Goal: Task Accomplishment & Management: Manage account settings

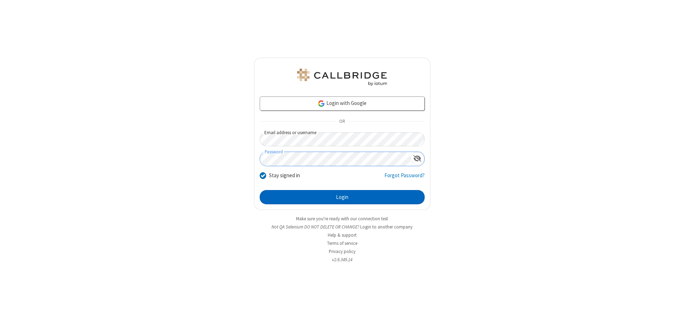
click at [342, 197] on button "Login" at bounding box center [342, 197] width 165 height 14
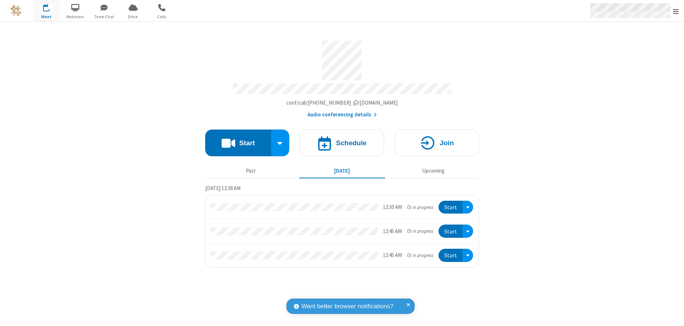
click at [676, 11] on span "Open menu" at bounding box center [676, 11] width 6 height 7
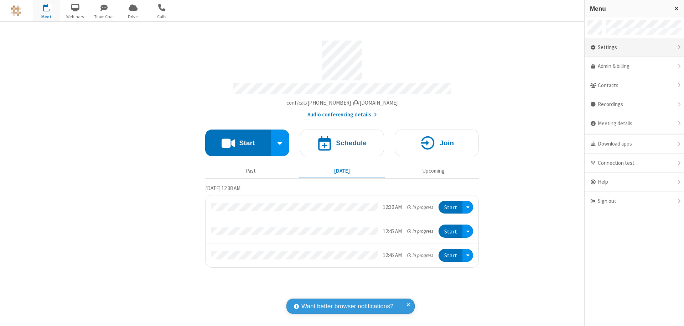
click at [634, 47] on div "Settings" at bounding box center [633, 47] width 99 height 19
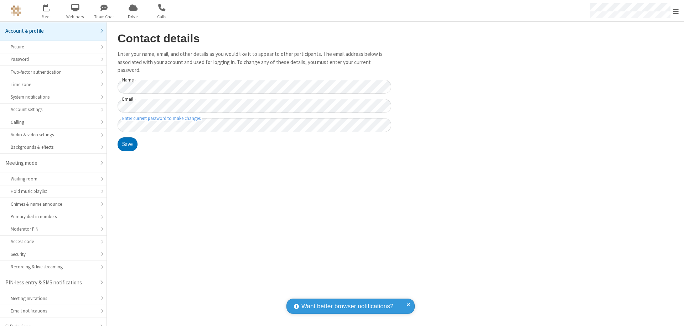
scroll to position [10, 0]
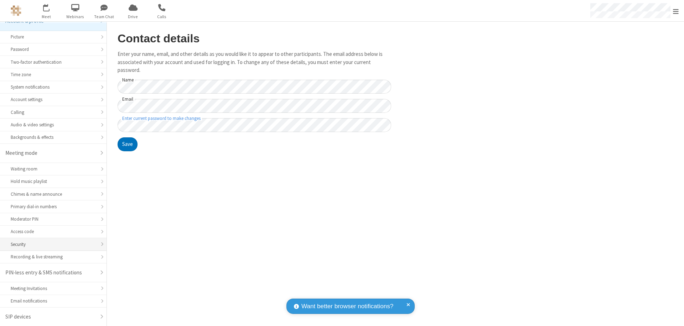
click at [51, 244] on div "Security" at bounding box center [53, 244] width 85 height 7
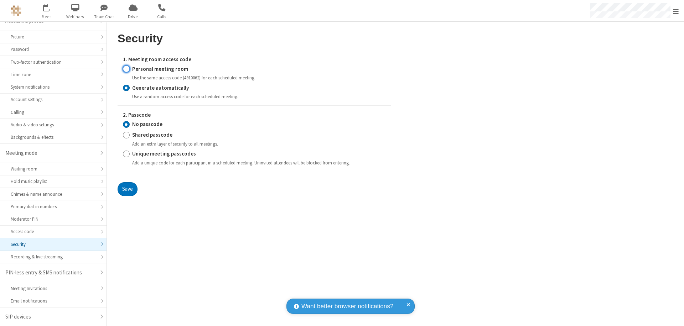
click at [126, 69] on input "Personal meeting room" at bounding box center [126, 68] width 7 height 7
radio input "true"
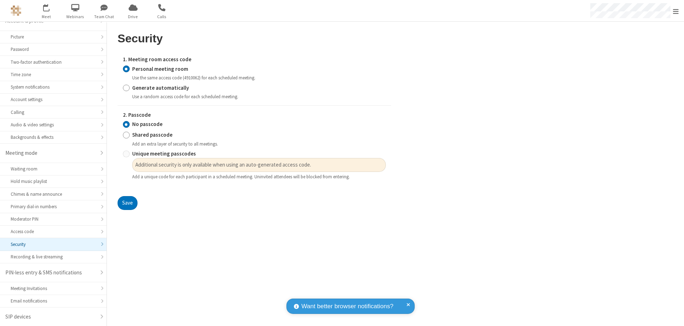
click at [126, 124] on input "No passcode" at bounding box center [126, 124] width 7 height 7
click at [127, 203] on button "Save" at bounding box center [128, 203] width 20 height 14
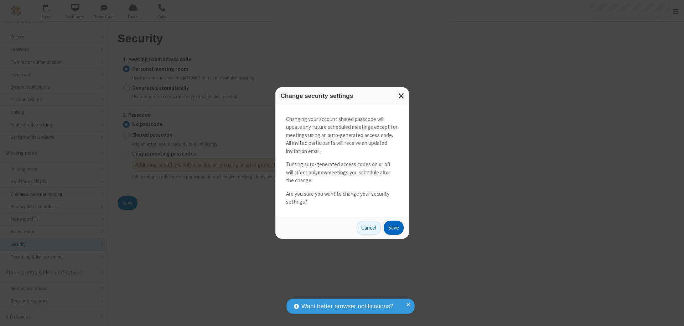
click at [393, 228] on button "Save" at bounding box center [394, 228] width 20 height 14
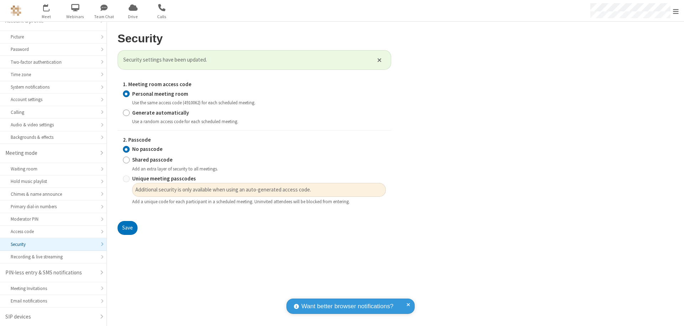
click at [676, 11] on span "Open menu" at bounding box center [676, 11] width 6 height 7
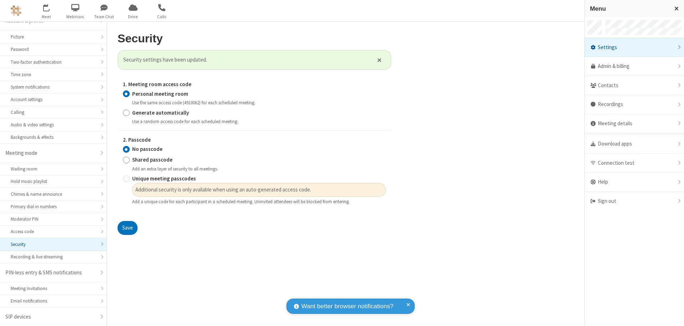
click at [46, 11] on span "button" at bounding box center [46, 7] width 27 height 12
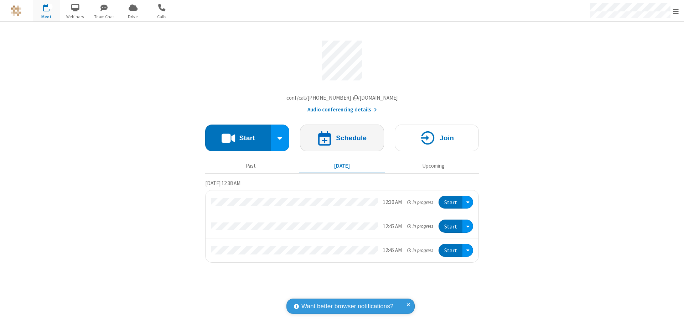
click at [342, 140] on h4 "Schedule" at bounding box center [351, 138] width 31 height 7
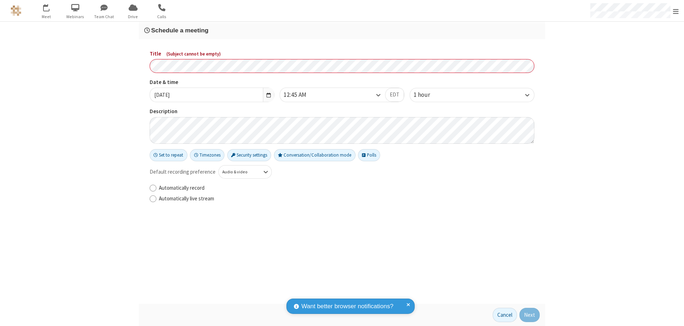
click at [342, 30] on h3 "Schedule a meeting" at bounding box center [341, 30] width 395 height 7
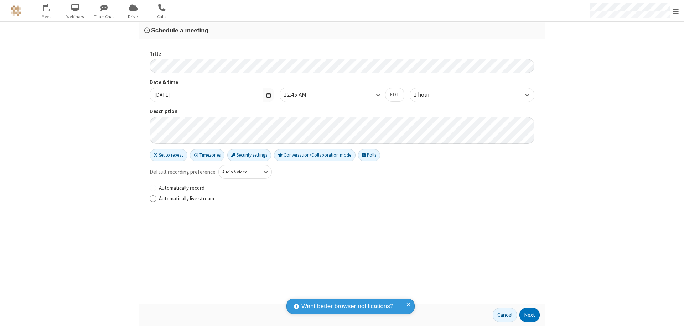
click at [530, 315] on button "Next" at bounding box center [529, 315] width 20 height 14
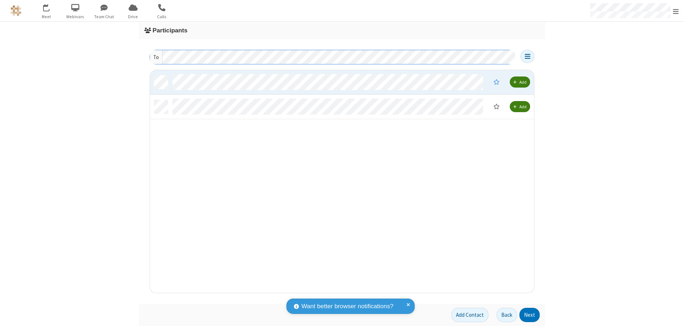
scroll to position [218, 379]
click at [530, 315] on button "Next" at bounding box center [529, 315] width 20 height 14
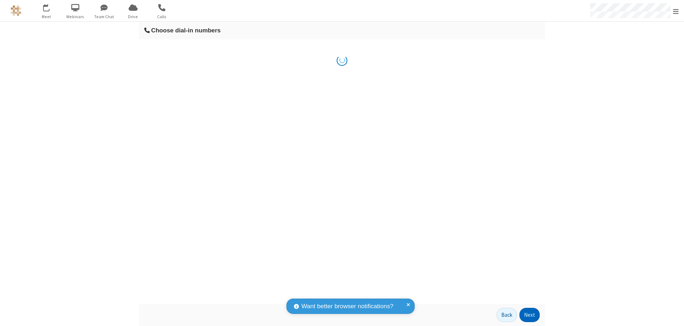
click at [530, 315] on button "Next" at bounding box center [529, 315] width 20 height 14
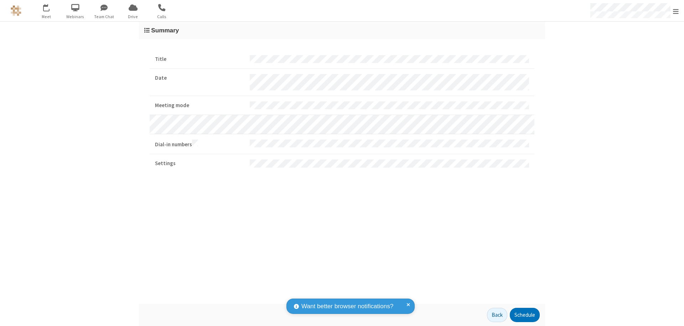
click at [524, 315] on button "Schedule" at bounding box center [525, 315] width 30 height 14
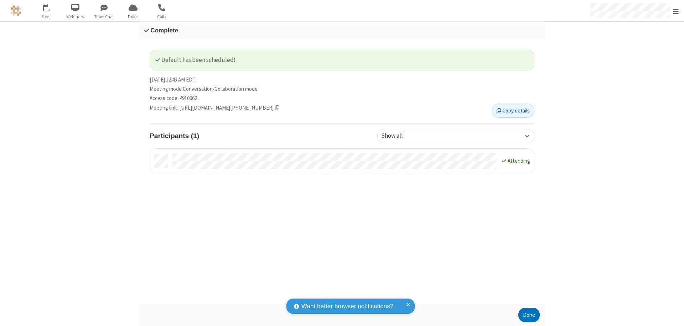
click at [529, 315] on button "Done" at bounding box center [528, 315] width 21 height 14
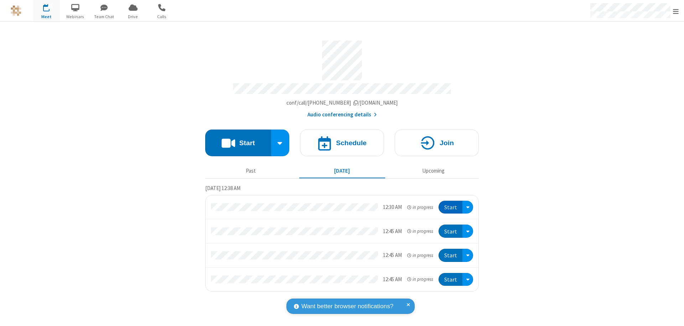
click at [451, 204] on button "Start" at bounding box center [450, 207] width 24 height 13
